Goal: Task Accomplishment & Management: Use online tool/utility

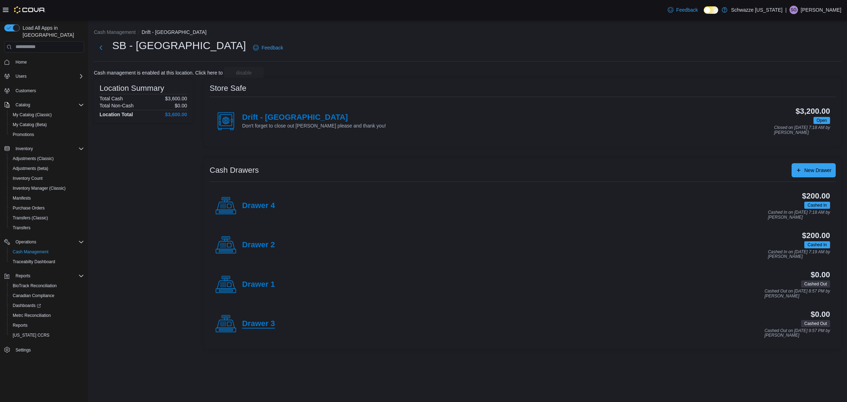
click at [258, 322] on h4 "Drawer 3" at bounding box center [258, 323] width 33 height 9
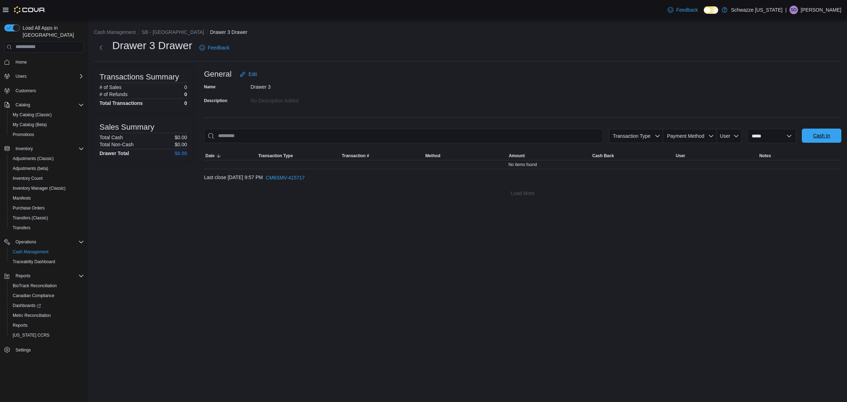
click at [812, 138] on span "Cash In" at bounding box center [821, 136] width 31 height 14
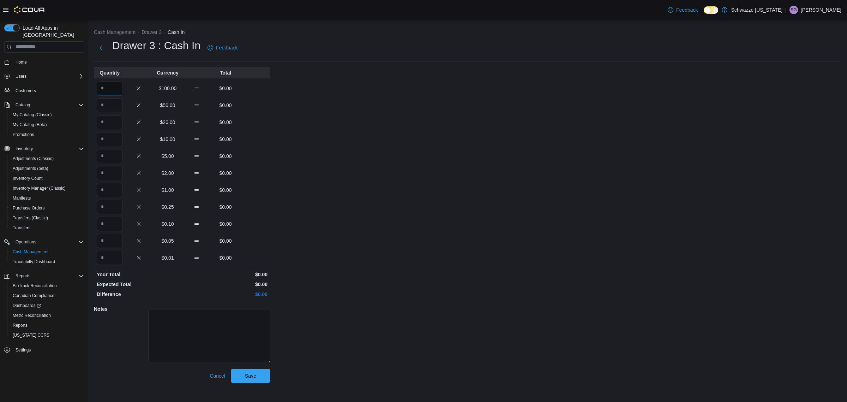
click at [105, 87] on input "Quantity" at bounding box center [110, 88] width 26 height 14
type input "*"
click at [258, 375] on span "Save" at bounding box center [250, 375] width 31 height 14
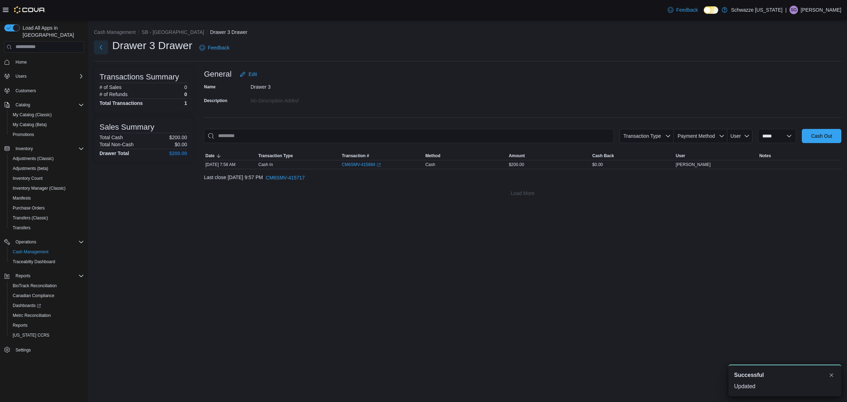
click at [102, 47] on button "Next" at bounding box center [101, 47] width 14 height 14
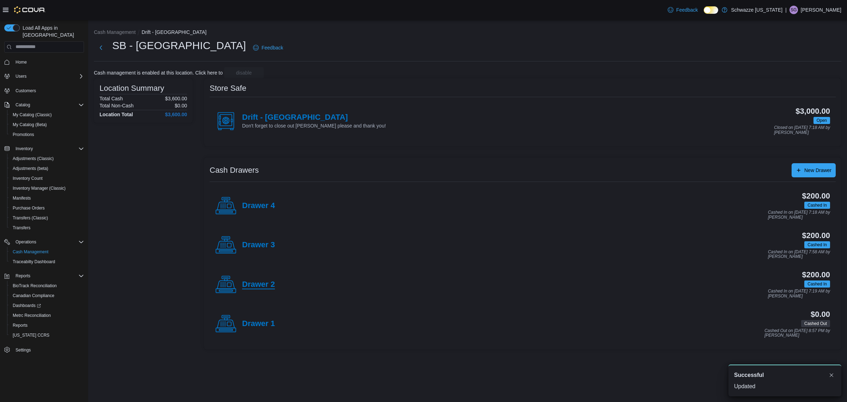
click at [267, 283] on h4 "Drawer 2" at bounding box center [258, 284] width 33 height 9
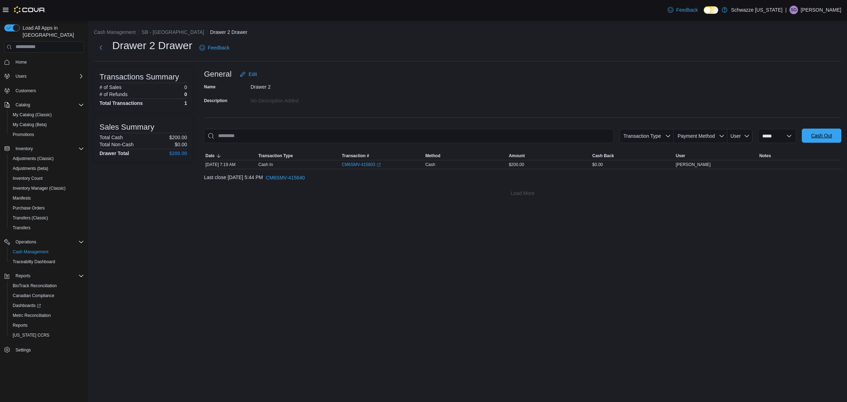
click at [825, 130] on span "Cash Out" at bounding box center [821, 136] width 31 height 14
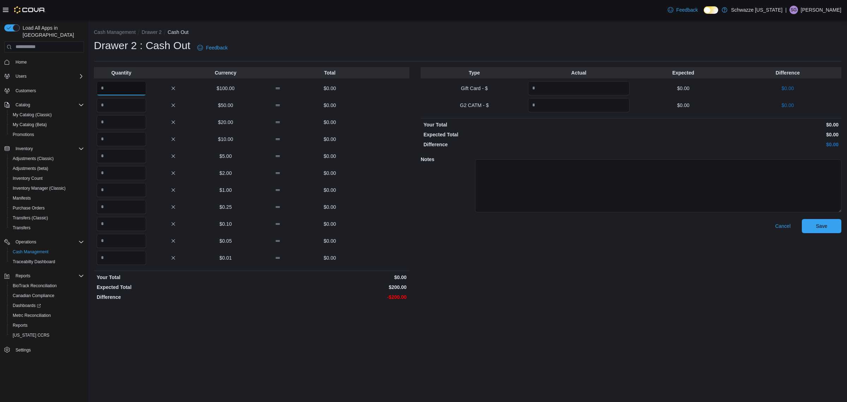
click at [122, 87] on input "Quantity" at bounding box center [121, 88] width 49 height 14
type input "*"
click at [812, 225] on span "Save" at bounding box center [821, 226] width 31 height 14
